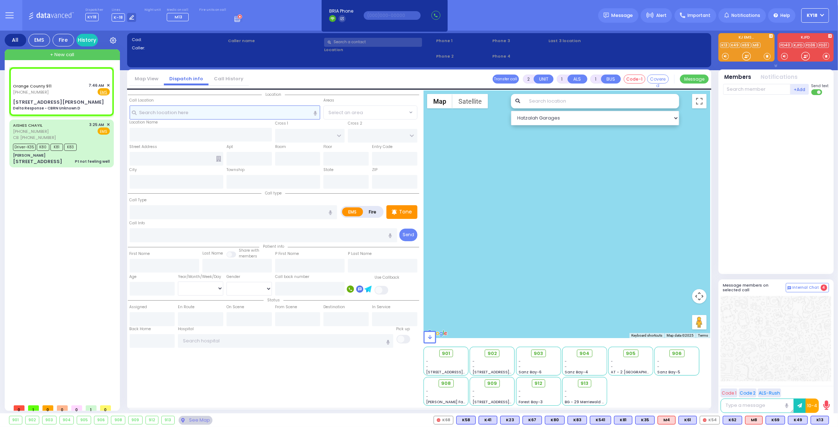
type input "6"
select select
type input "Delta Response - CBRN Unknown D"
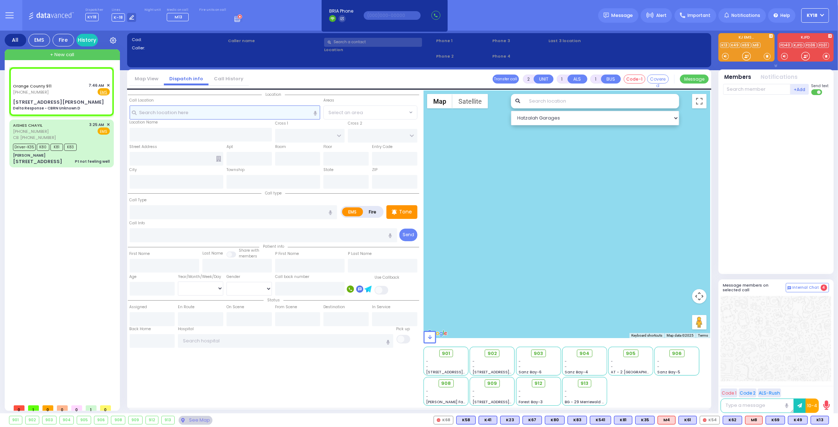
radio input "true"
type input "Nature: : Delta Response - CBRN Unknown D Address: : [STREET_ADDRESS][GEOGRAPHI…"
select select
select select "Hatzalah Garages"
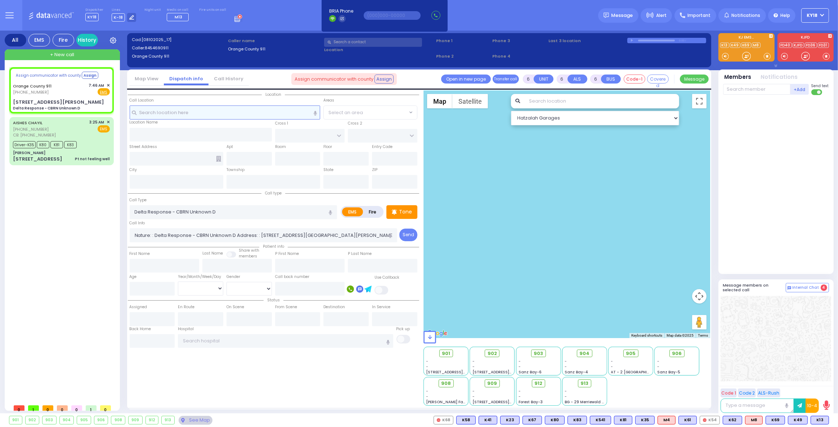
select select
radio input "true"
select select
select select "Hatzalah Garages"
type input "[STREET_ADDRESS][PERSON_NAME]"
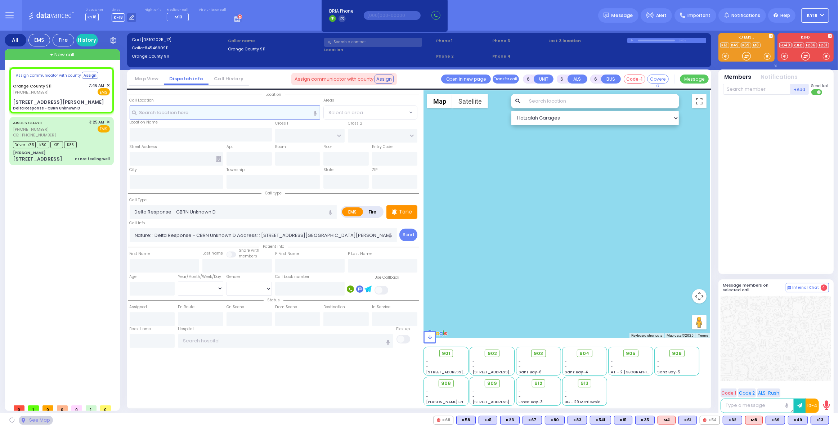
type input "Monroe"
type input "[US_STATE]"
type input "10950"
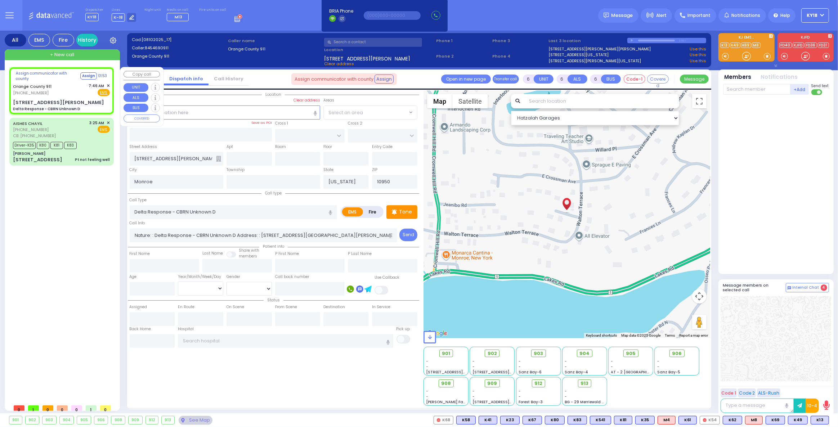
click at [73, 91] on div "Orange County 911 [PHONE_NUMBER] 7:46 AM ✕ Fire EMS" at bounding box center [61, 89] width 97 height 13
select select
radio input "true"
select select
select select "Hatzalah Garages"
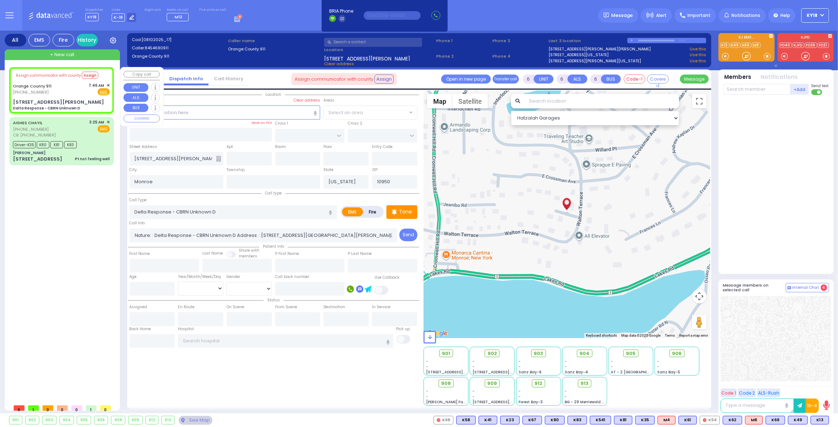
click at [107, 84] on span "✕" at bounding box center [108, 85] width 3 height 6
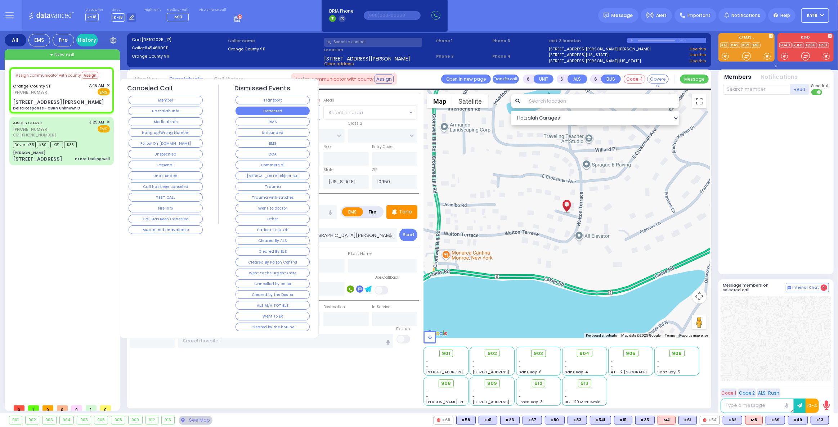
click at [260, 111] on button "Corrected" at bounding box center [272, 111] width 74 height 9
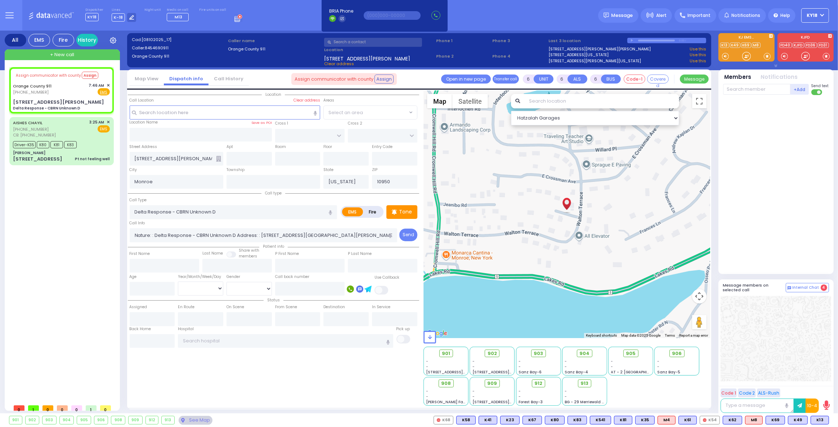
select select
radio input "true"
select select
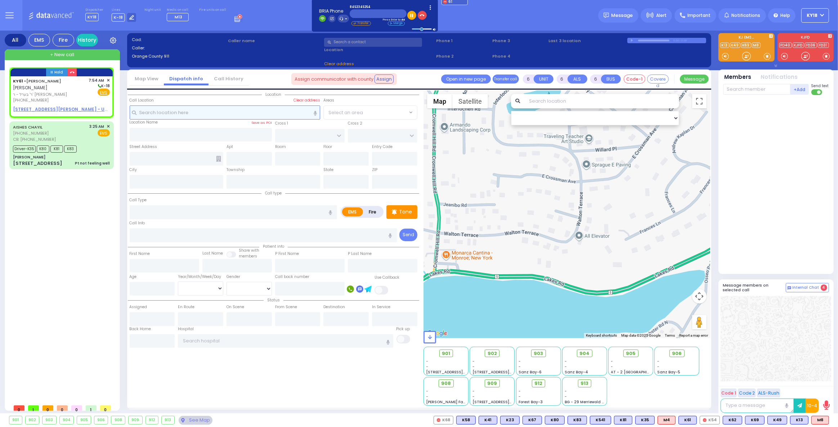
type input "2"
type input "1"
select select
radio input "true"
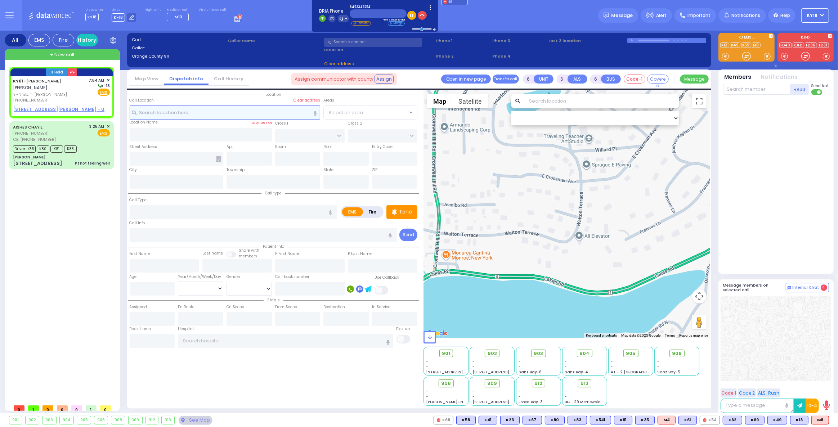
type input "[PERSON_NAME]"
select select
type input "07:54"
select select "Hatzalah Garages"
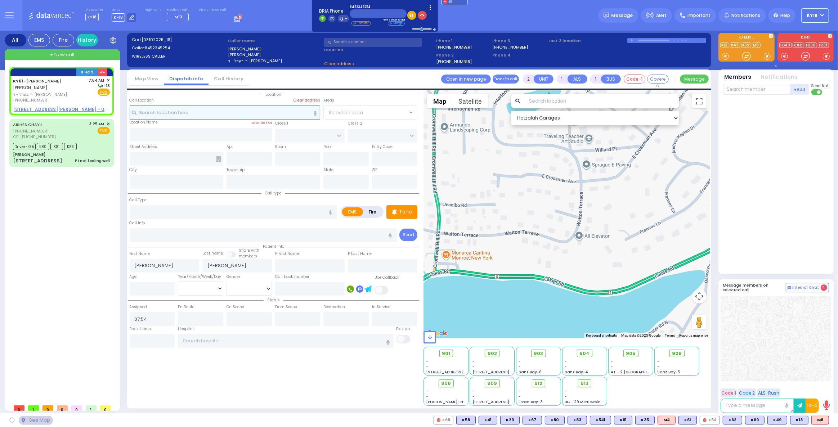
select select
radio input "true"
select select
select select "Hatzalah Garages"
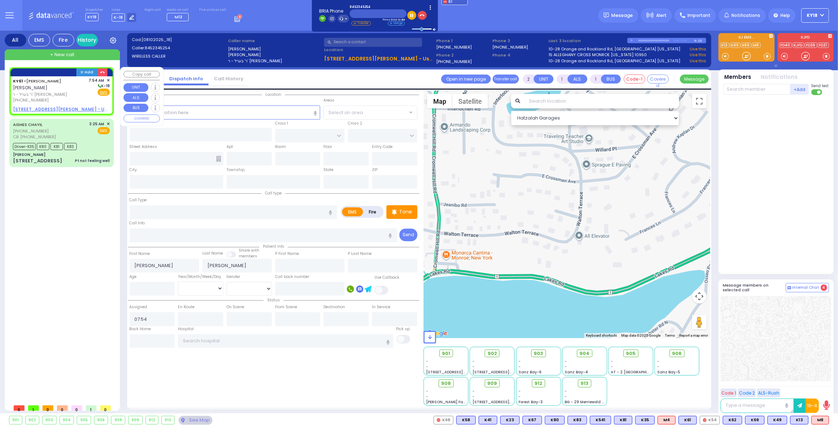
click at [59, 95] on span "ר' בערל - ר' [PERSON_NAME]" at bounding box center [49, 94] width 73 height 6
select select
radio input "true"
select select
select select "Hatzalah Garages"
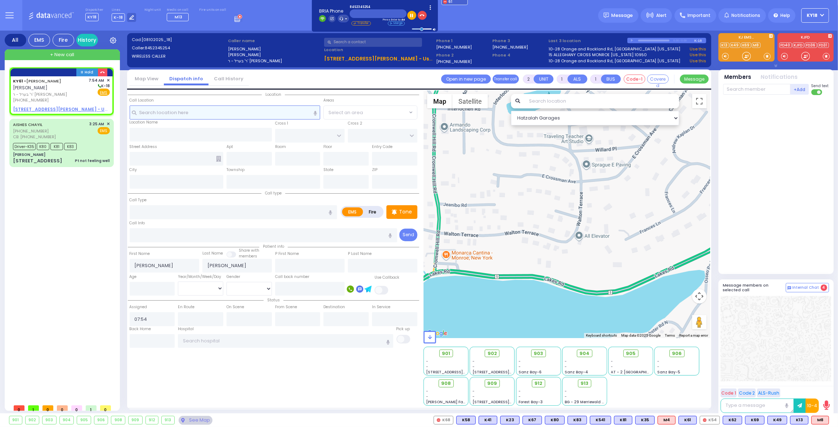
click at [204, 112] on input "text" at bounding box center [225, 112] width 191 height 14
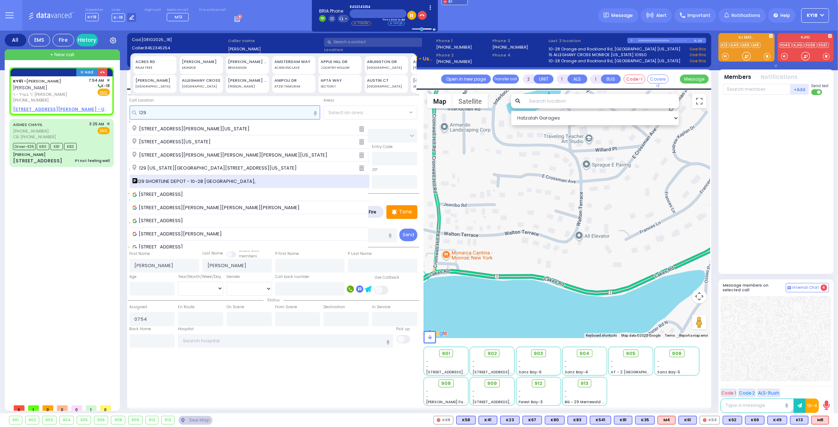
type input "129"
click at [185, 180] on span "129 SHORTLINE DEPOT - 10-28 [GEOGRAPHIC_DATA]," at bounding box center [195, 181] width 126 height 7
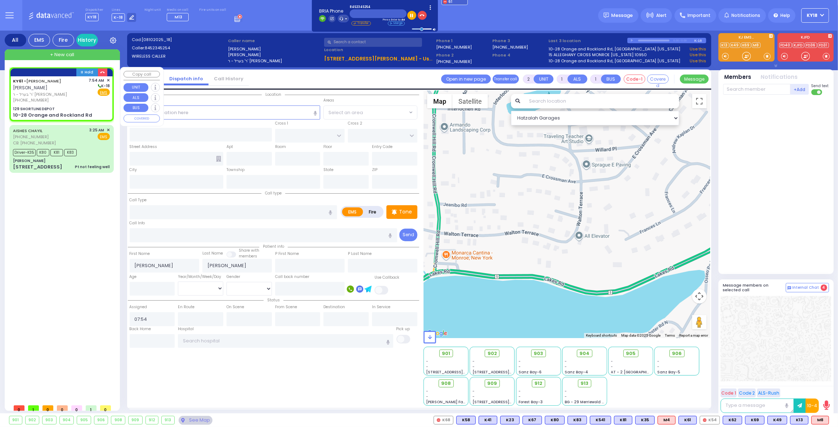
select select
radio input "true"
select select
select select "Hatzalah Garages"
type input "129 SHORTLINE DEPOT"
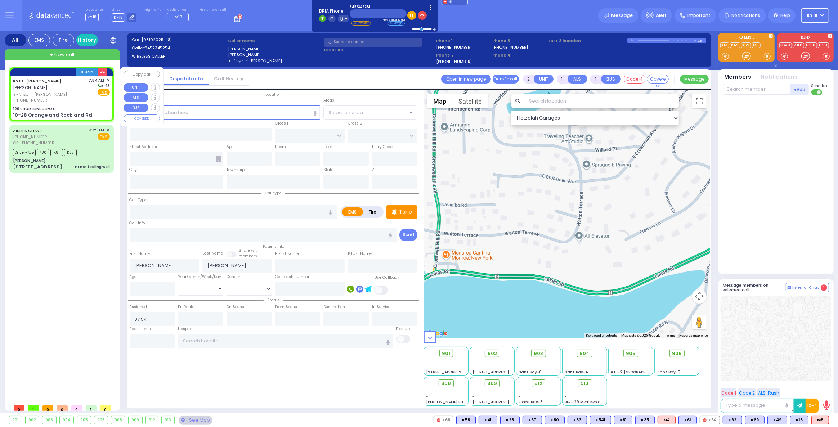
type input "10-28 Orange and Rockland Rd"
type input "Monroe"
type input "[US_STATE]"
type input "10950"
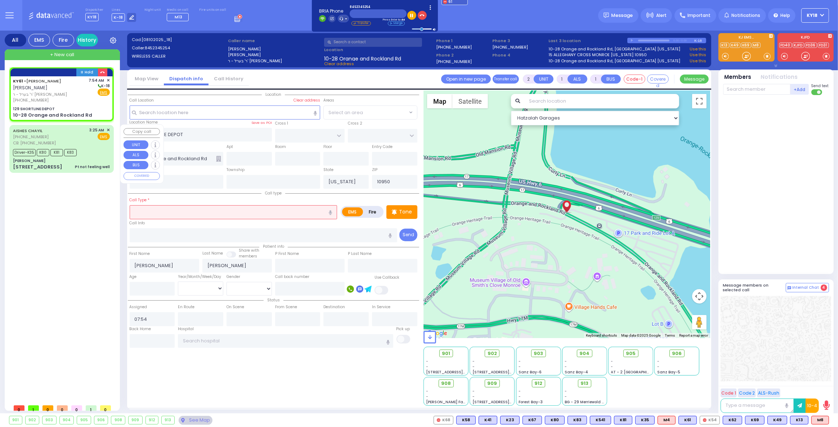
click at [172, 208] on input "text" at bounding box center [234, 212] width 208 height 14
type input "OB comp"
select select
radio input "true"
select select
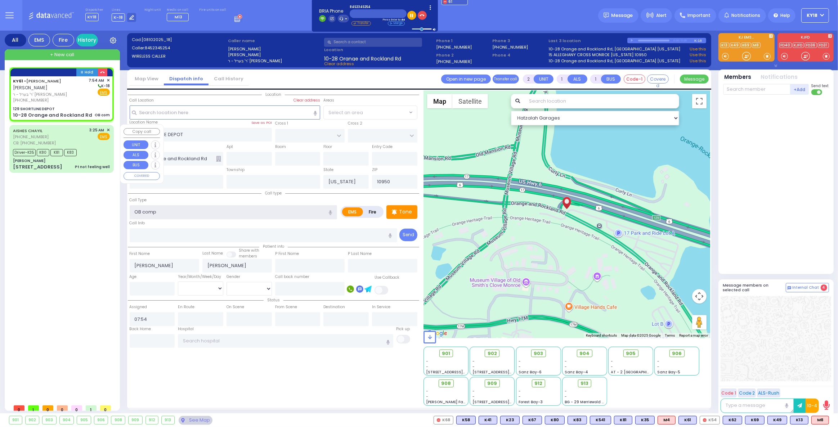
select select "Hatzalah Garages"
type input "OB complaication"
select select
radio input "true"
select select
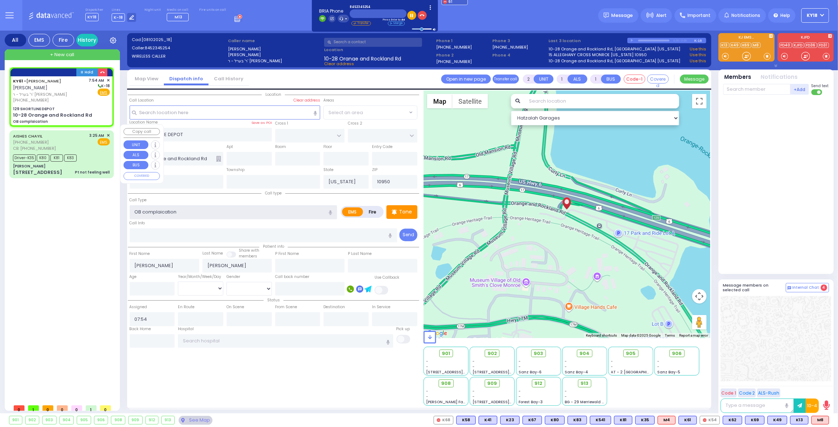
select select "Hatzalah Garages"
type input "OB complication"
click at [97, 107] on div "129 SHORTLINE DEPOT" at bounding box center [61, 108] width 97 height 5
select select
radio input "true"
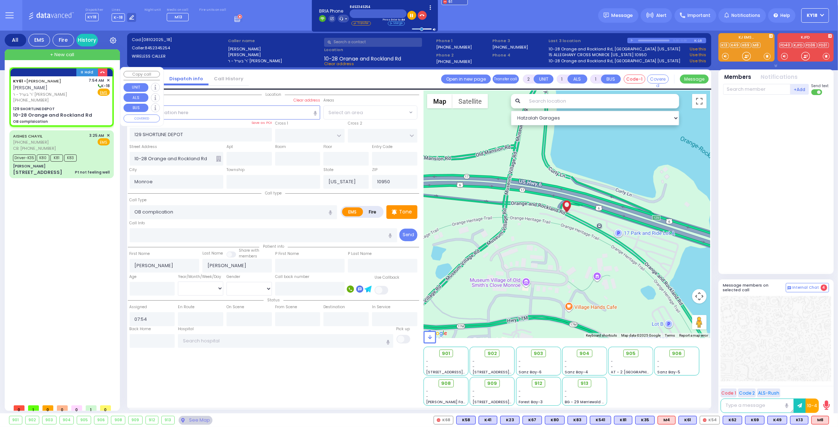
select select
select select "Hatzalah Garages"
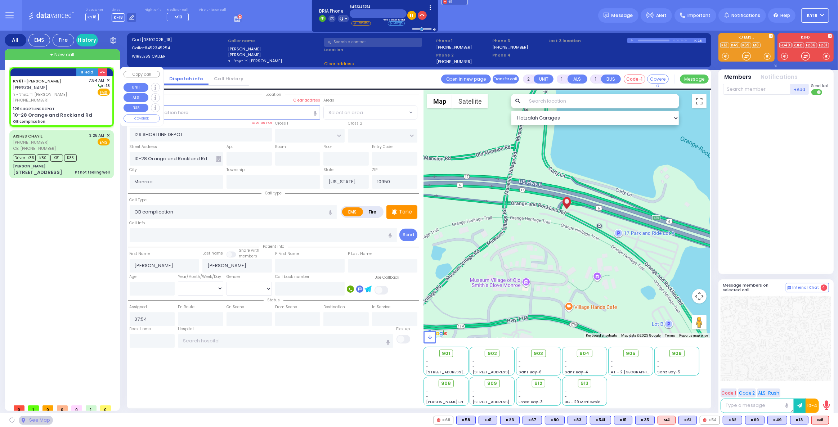
select select
radio input "true"
select select
select select "Hatzalah Garages"
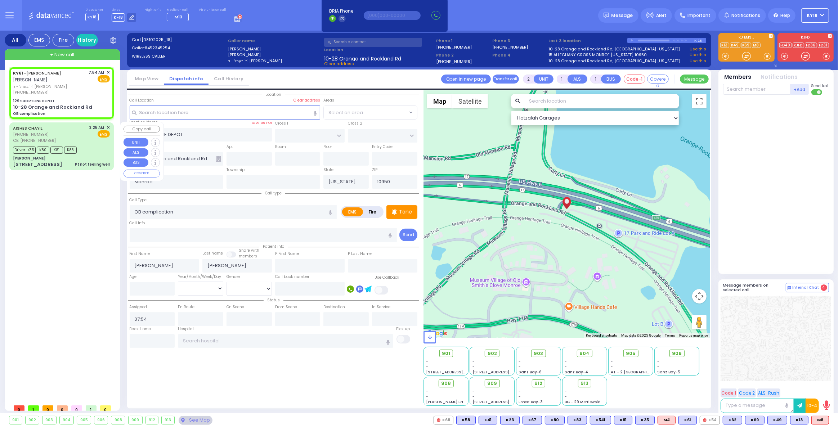
select select
radio input "true"
select select
select select "Hatzalah Garages"
click at [408, 214] on p "Tone" at bounding box center [405, 212] width 13 height 8
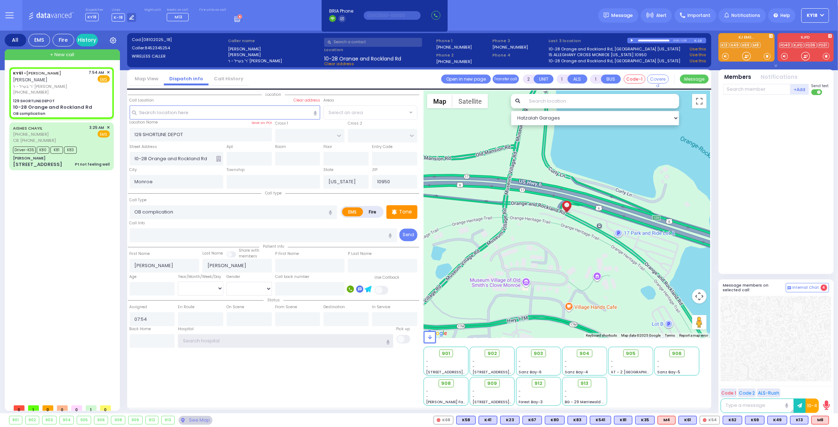
click at [244, 338] on input "text" at bounding box center [285, 341] width 215 height 14
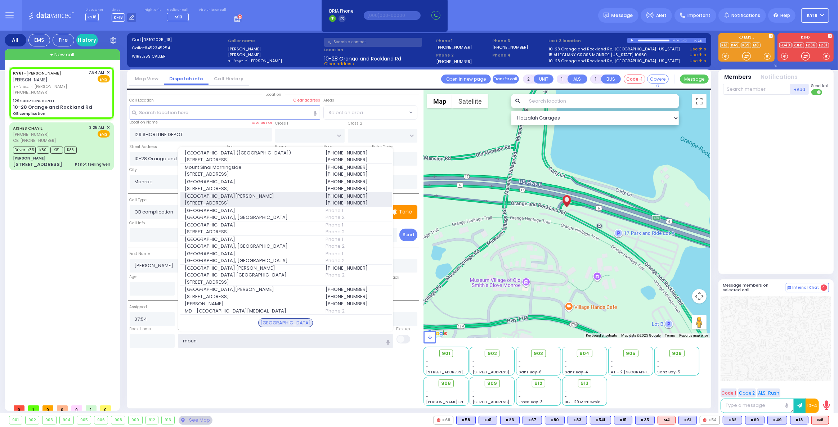
type input "moun"
click at [230, 200] on span "[GEOGRAPHIC_DATA][PERSON_NAME]" at bounding box center [251, 196] width 132 height 7
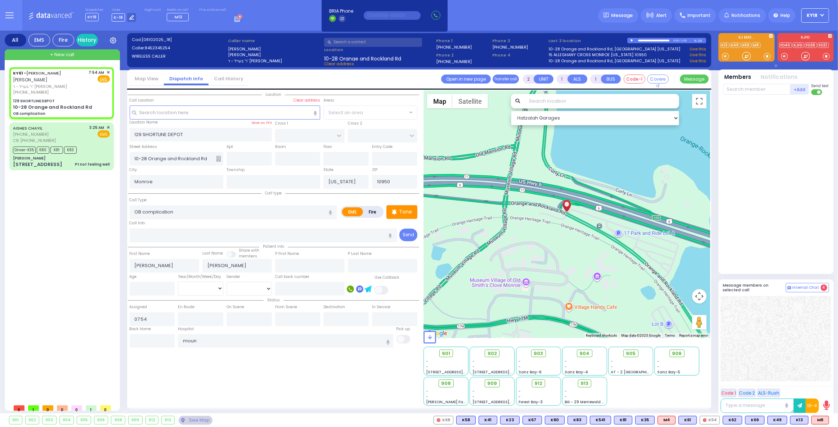
select select
radio input "true"
select select
type input "[GEOGRAPHIC_DATA][PERSON_NAME]"
select select "Hatzalah Garages"
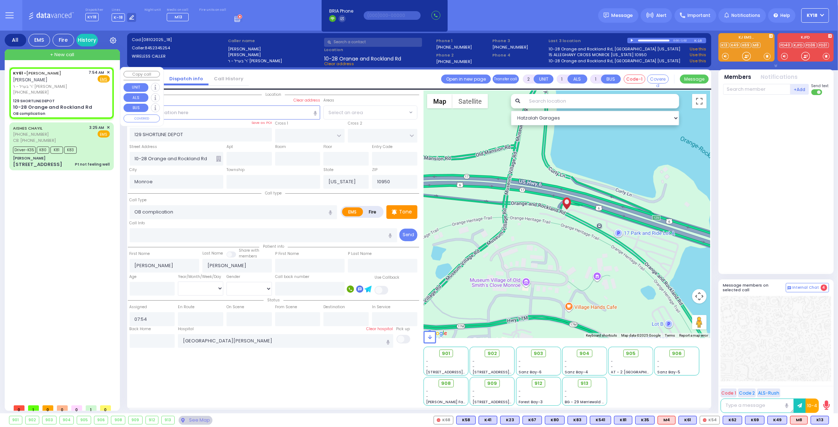
click at [80, 94] on div "[PHONE_NUMBER]" at bounding box center [49, 92] width 73 height 6
select select
radio input "true"
select select
select select "Hatzalah Garages"
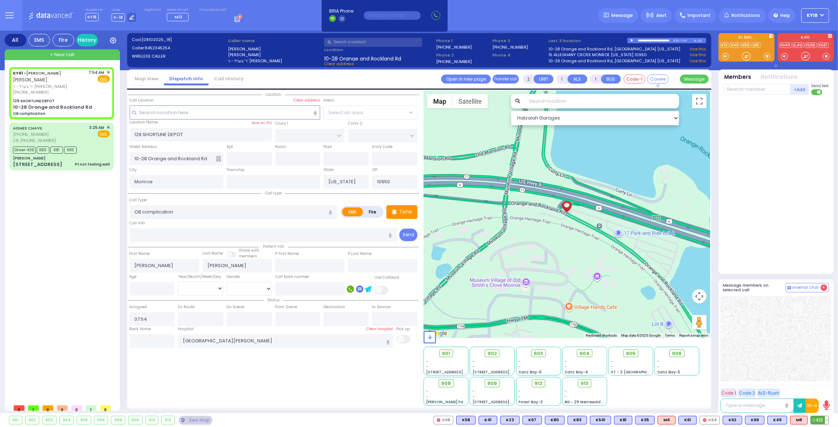
click at [822, 418] on span "K13" at bounding box center [820, 420] width 18 height 8
select select
radio input "true"
select select
type input "07:56"
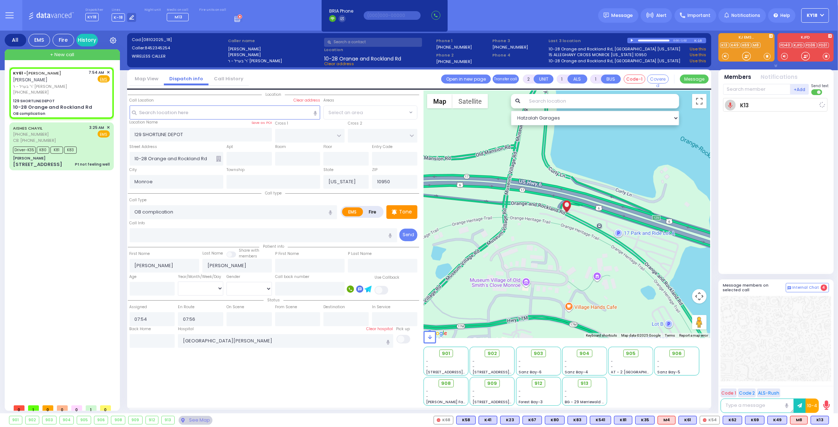
select select "Hatzalah Garages"
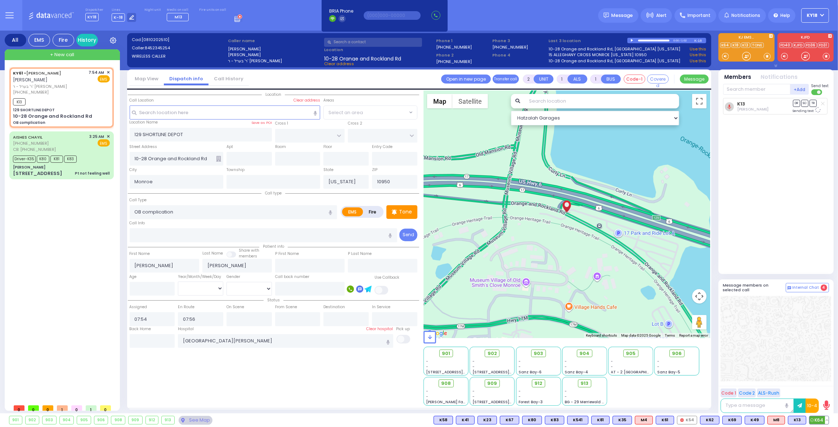
click at [821, 420] on span "K64" at bounding box center [818, 420] width 19 height 8
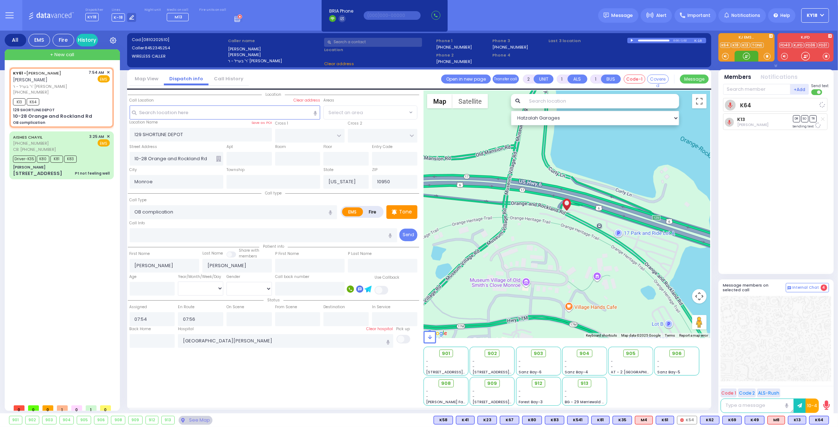
select select
radio input "true"
select select
select select "Hatzalah Garages"
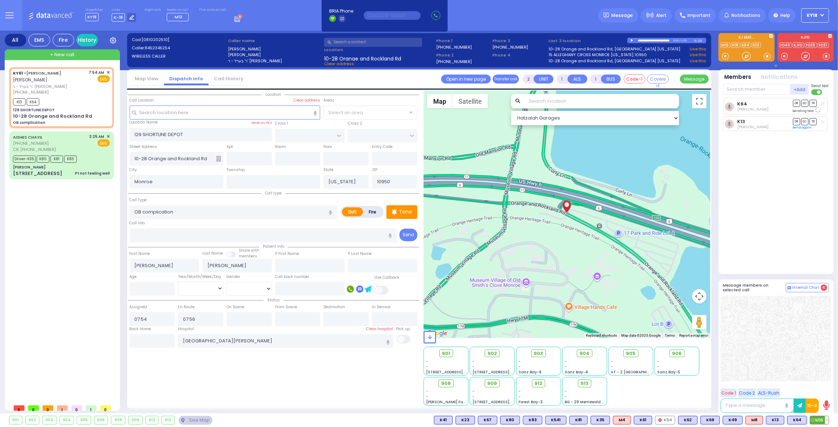
click at [818, 421] on span "M16" at bounding box center [819, 420] width 18 height 8
select select
radio input "true"
select select
select select "Hatzalah Garages"
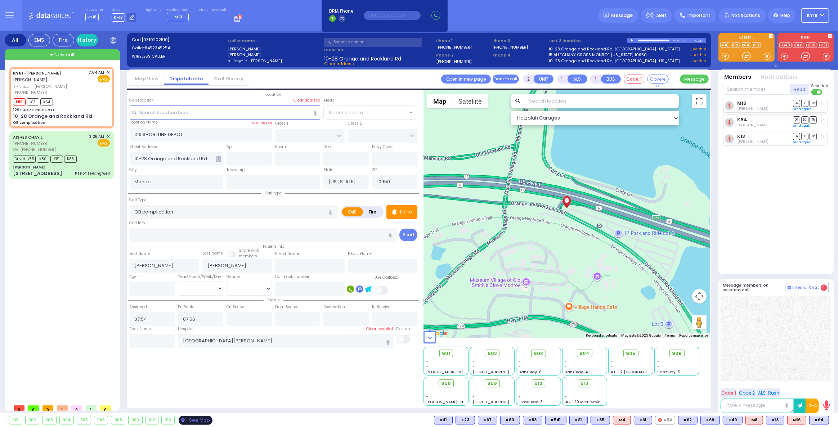
click at [194, 421] on div "See Map" at bounding box center [196, 420] width 34 height 9
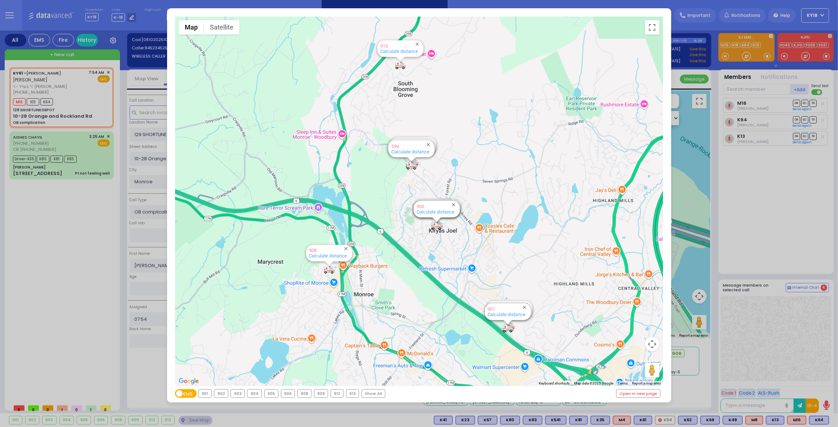
click at [81, 165] on div "← Move left → Move right ↑ Move up ↓ Move down + Zoom in - Zoom out Home Jump l…" at bounding box center [419, 213] width 838 height 427
click at [81, 165] on div "[PERSON_NAME]" at bounding box center [61, 166] width 97 height 5
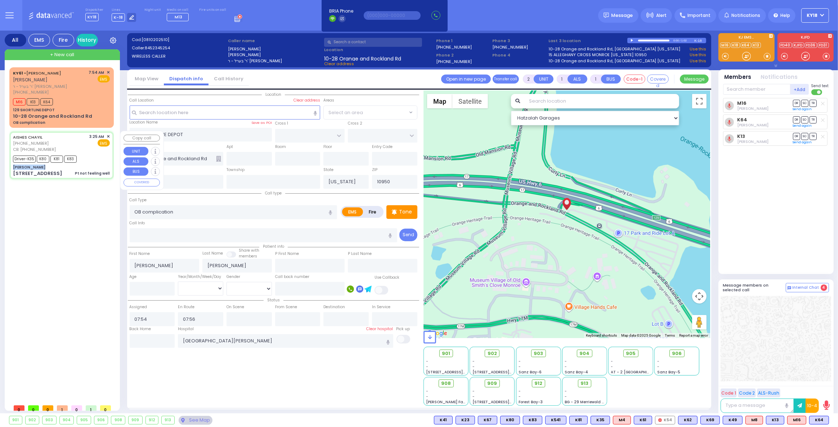
click at [81, 166] on div "[PERSON_NAME]" at bounding box center [61, 166] width 97 height 5
type input "6"
select select
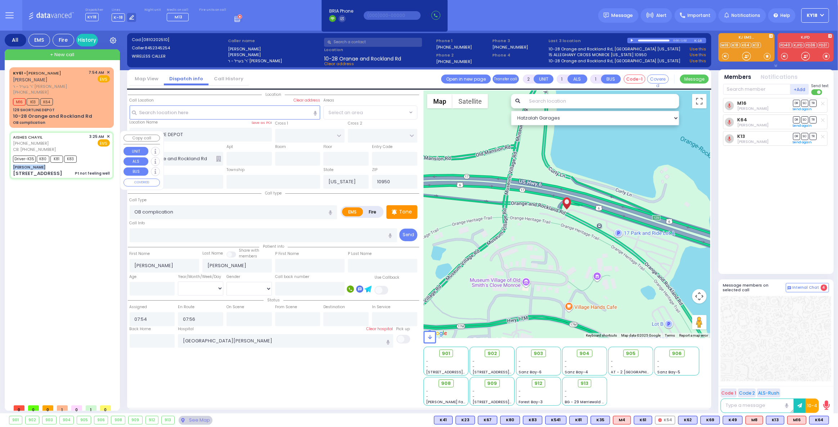
type input "Pt not feeling well"
radio input "true"
type input "[PERSON_NAME]"
type input "38"
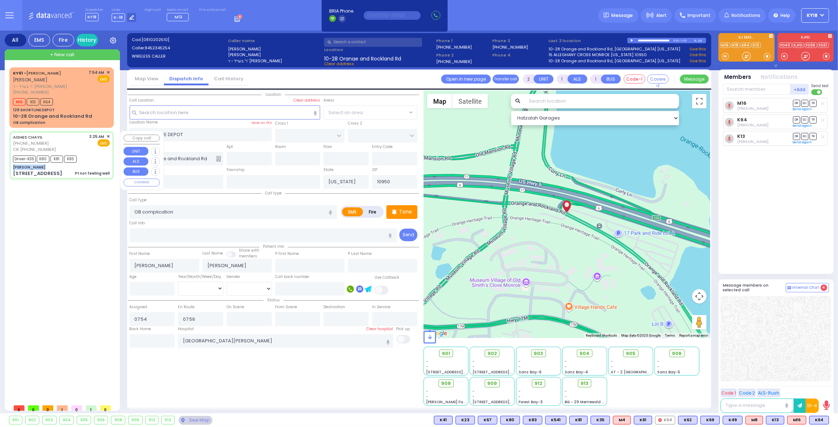
select select "Year"
select select "[DEMOGRAPHIC_DATA]"
type input "6465159691"
type input "03:25"
type input "03:28"
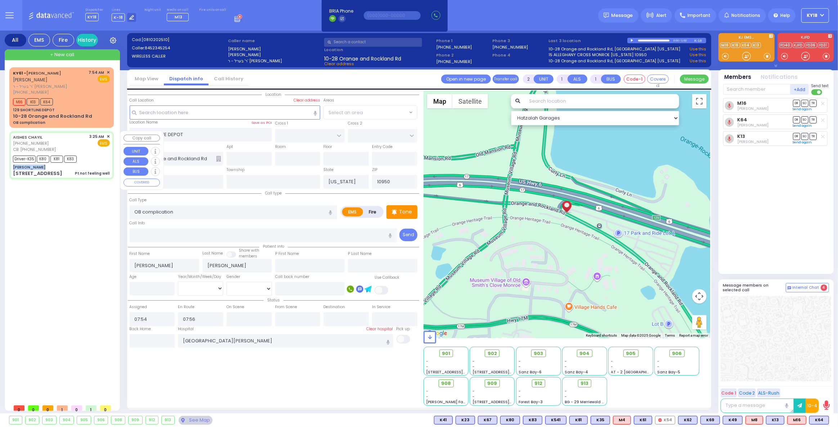
type input "03:29"
type input "03:57"
type input "[GEOGRAPHIC_DATA] [STREET_ADDRESS] [GEOGRAPHIC_DATA]"
select select "Hatzalah Garages"
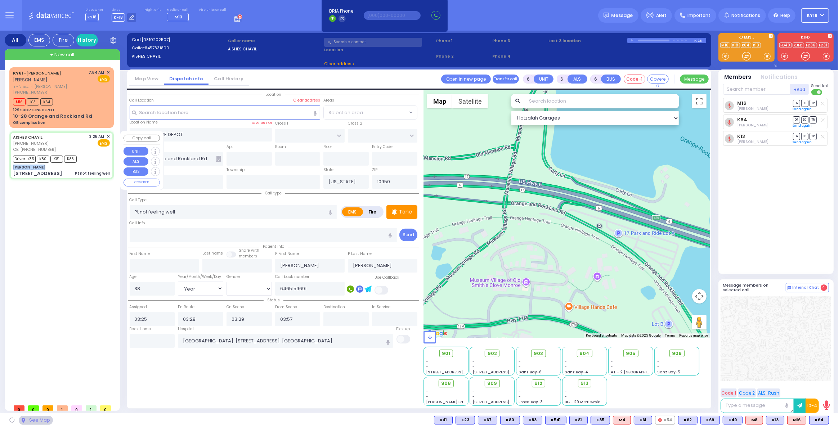
select select
radio input "true"
select select "Year"
select select "[DEMOGRAPHIC_DATA]"
type input "[PERSON_NAME]"
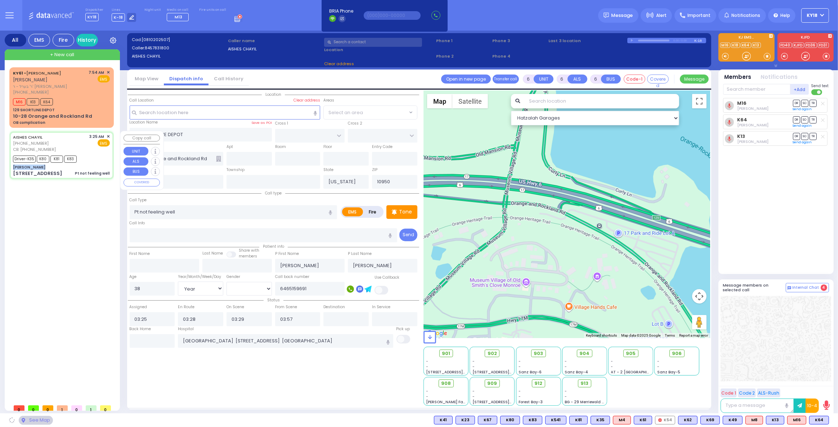
type input "[GEOGRAPHIC_DATA]"
type input "[STREET_ADDRESS]"
select select "Hatzalah Garages"
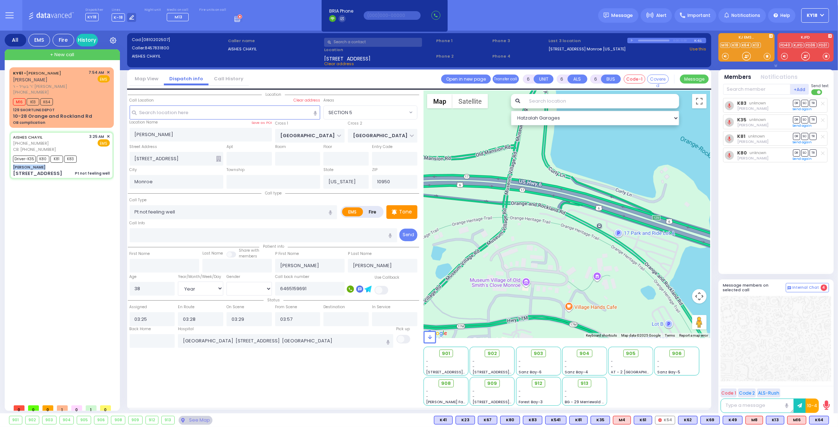
select select "SECTION 5"
click at [149, 337] on input "text" at bounding box center [152, 341] width 45 height 14
type input "07:59"
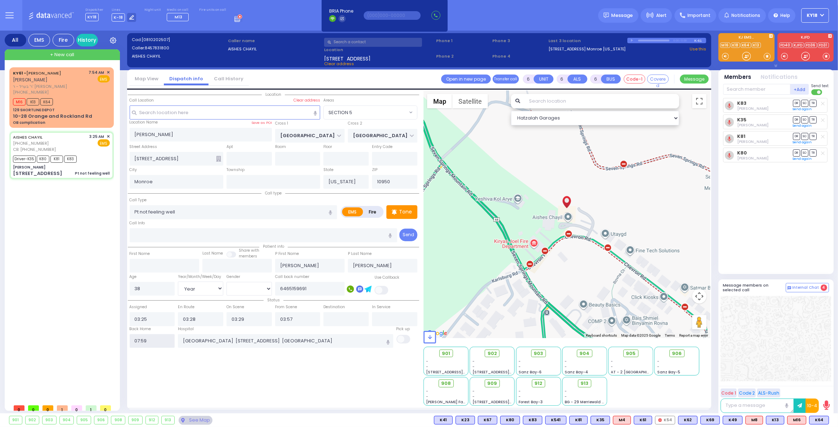
select select
radio input "true"
select select
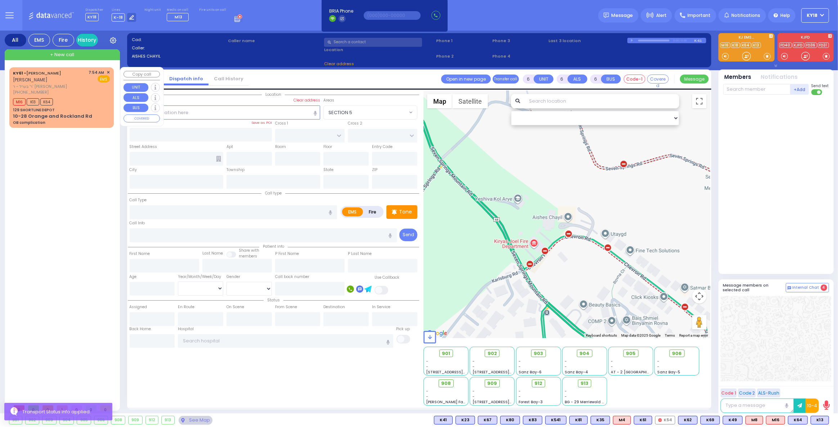
drag, startPoint x: 95, startPoint y: 107, endPoint x: 91, endPoint y: 108, distance: 4.8
click at [91, 108] on div "129 SHORTLINE DEPOT" at bounding box center [61, 109] width 97 height 5
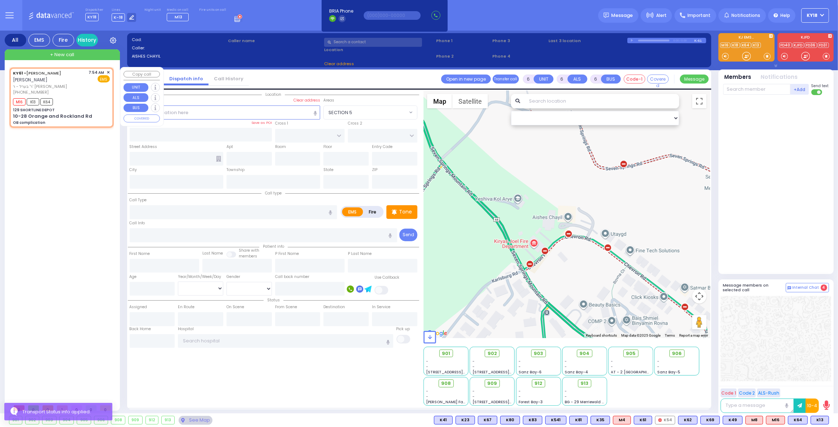
type input "2"
type input "1"
select select
type input "OB complication"
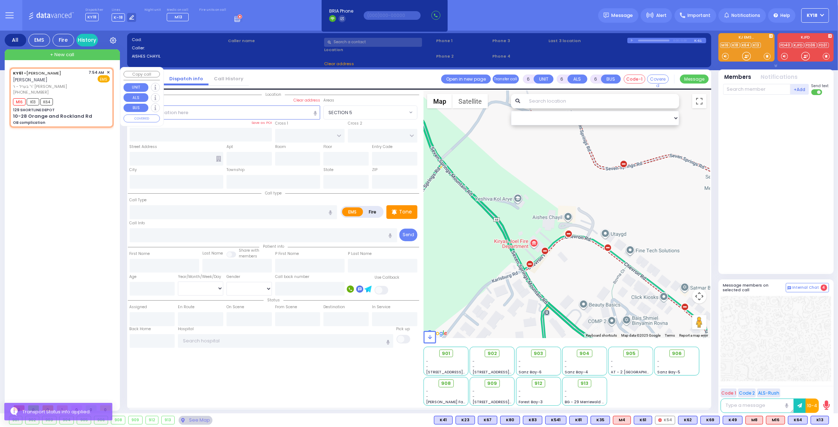
radio input "true"
type input "[PERSON_NAME]"
select select
type input "07:54"
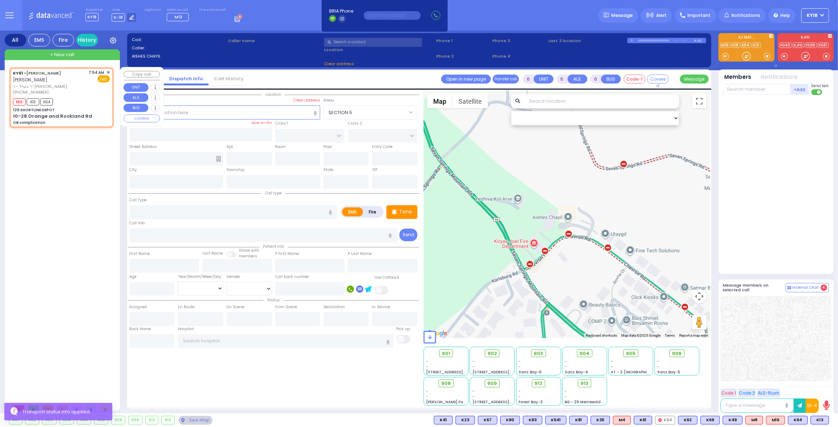
type input "07:56"
type input "[GEOGRAPHIC_DATA][PERSON_NAME]"
select select "Hatzalah Garages"
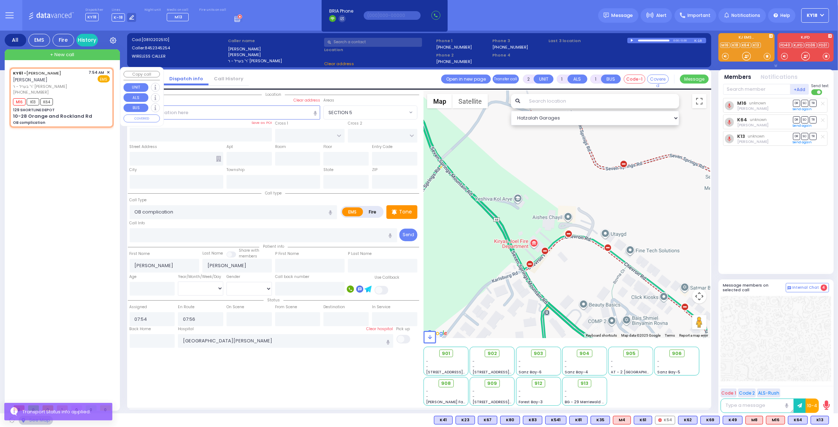
type input "129 SHORTLINE DEPOT"
type input "10-28 Orange and Rockland Rd"
type input "Monroe"
type input "[US_STATE]"
type input "10950"
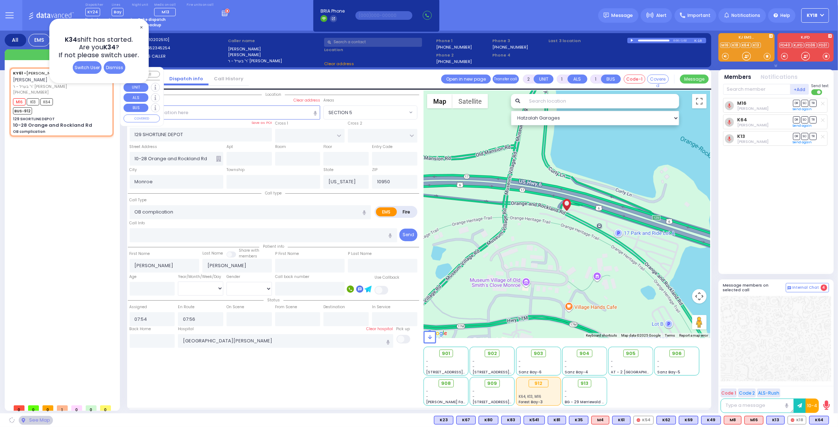
select select
radio input "true"
select select
select select "Hatzalah Garages"
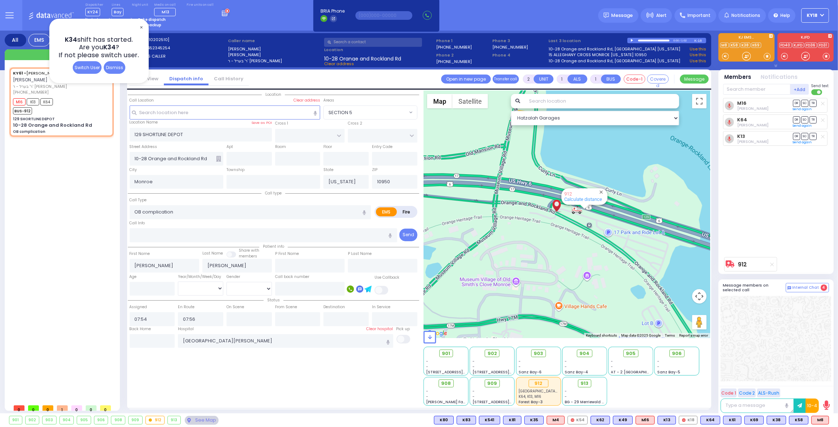
type input "6"
select select
radio input "true"
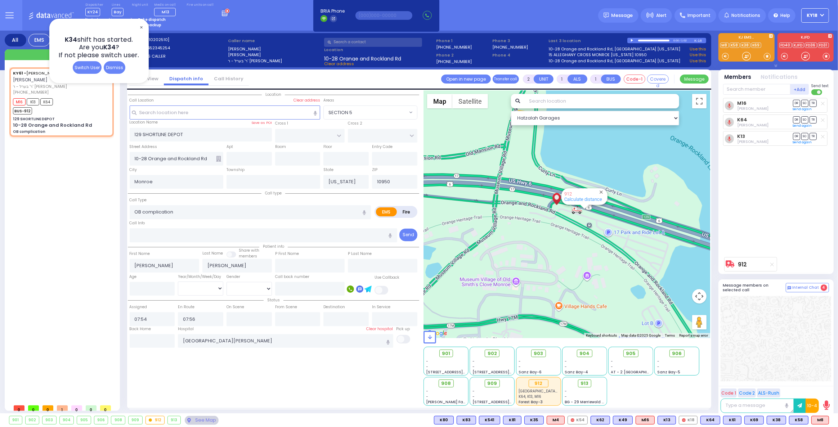
type input "Unknown"
select select "Year"
select select "Hatzalah Garages"
select select
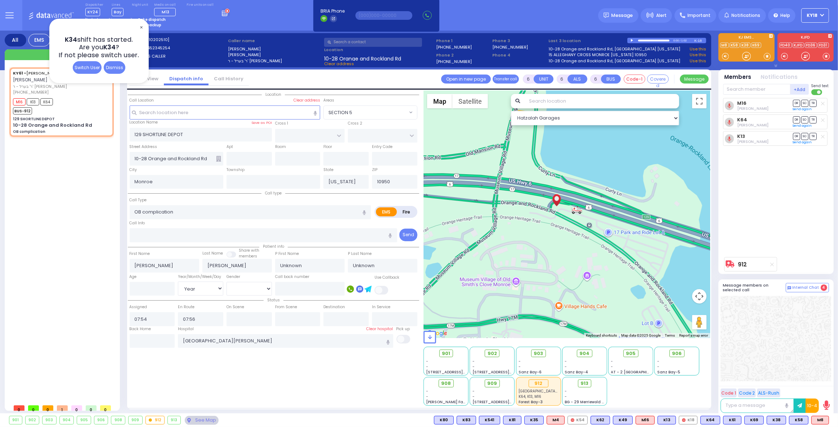
radio input "true"
select select "Year"
type input "08:13"
type input "08:25"
select select
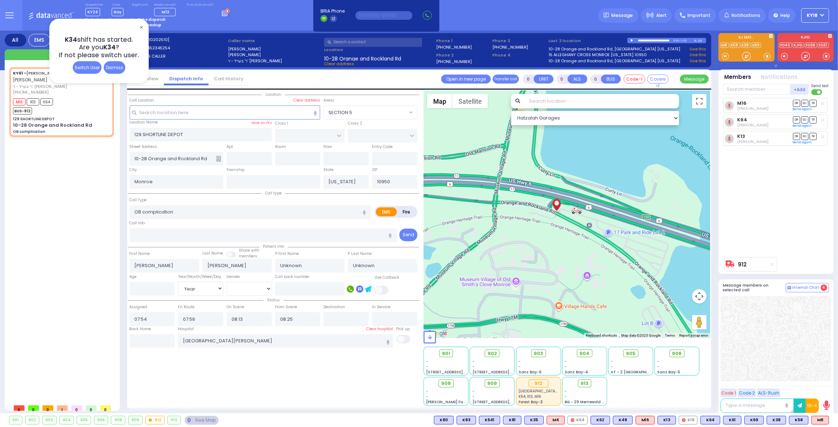
radio input "true"
select select "Year"
select select "Hatzalah Garages"
